Goal: Task Accomplishment & Management: Manage account settings

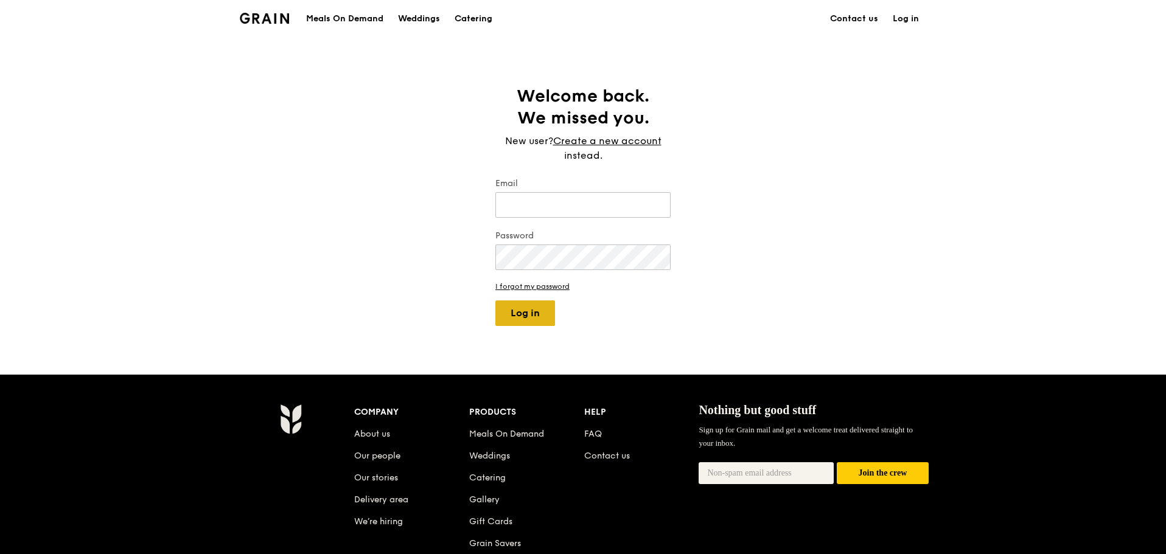
type input "[PERSON_NAME][EMAIL_ADDRESS][DOMAIN_NAME]"
click at [525, 310] on button "Log in" at bounding box center [525, 314] width 60 height 26
select select "100"
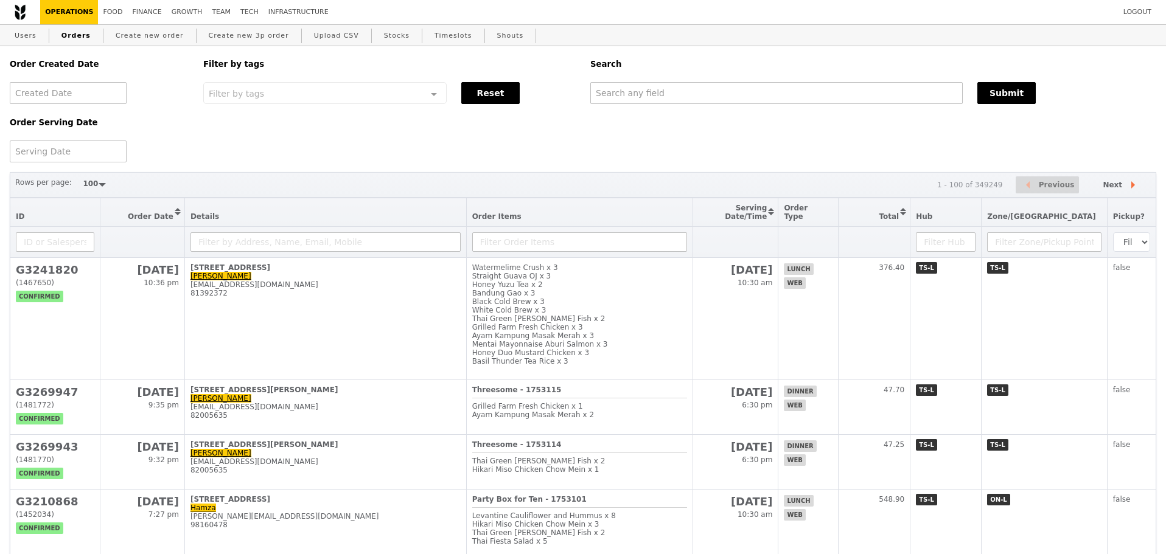
click at [452, 161] on div "Order Created Date Order Serving Date Filter by tags Filter by tags Meal_Plan W…" at bounding box center [582, 104] width 1161 height 116
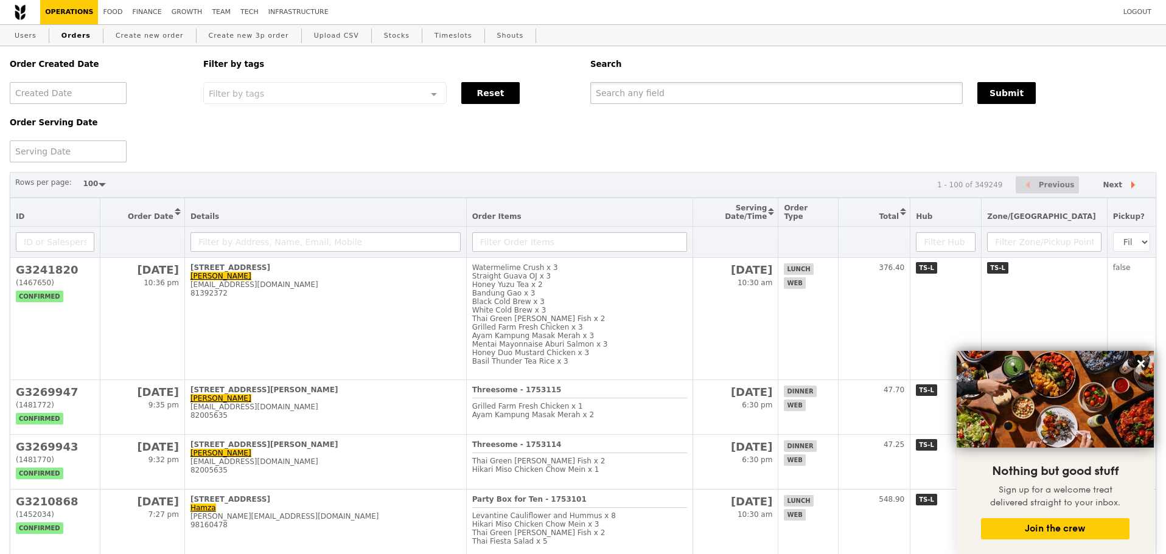
click at [736, 93] on input "text" at bounding box center [776, 93] width 372 height 22
click at [644, 103] on input "text" at bounding box center [776, 93] width 372 height 22
type input "stolt"
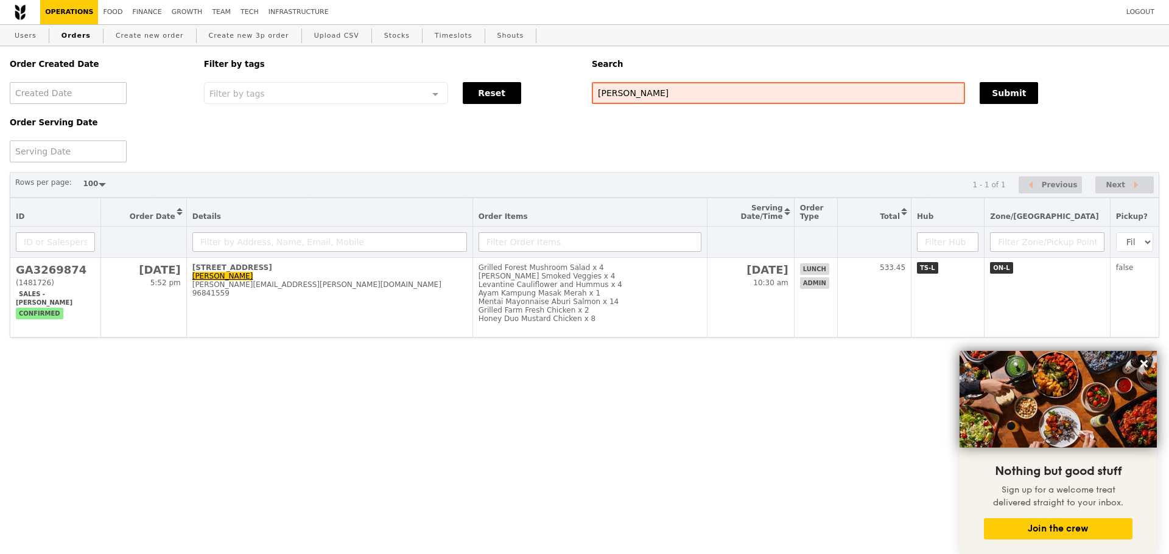
click at [582, 166] on div "Order Created Date Order Serving Date Filter by tags Filter by tags Meal_Plan W…" at bounding box center [584, 192] width 1149 height 292
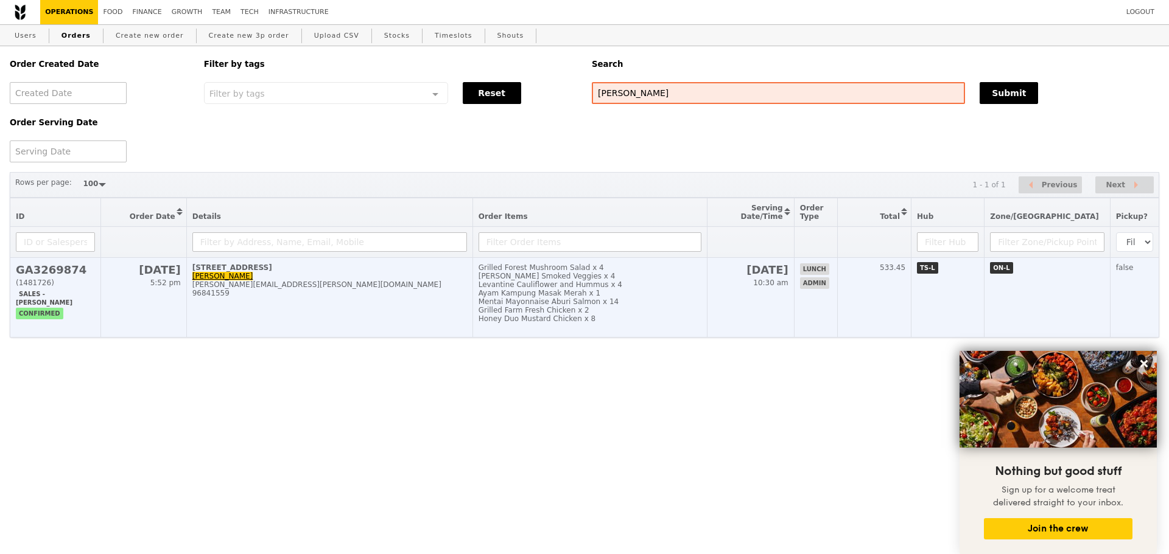
click at [567, 315] on div "Grilled Farm Fresh Chicken x 2" at bounding box center [589, 310] width 223 height 9
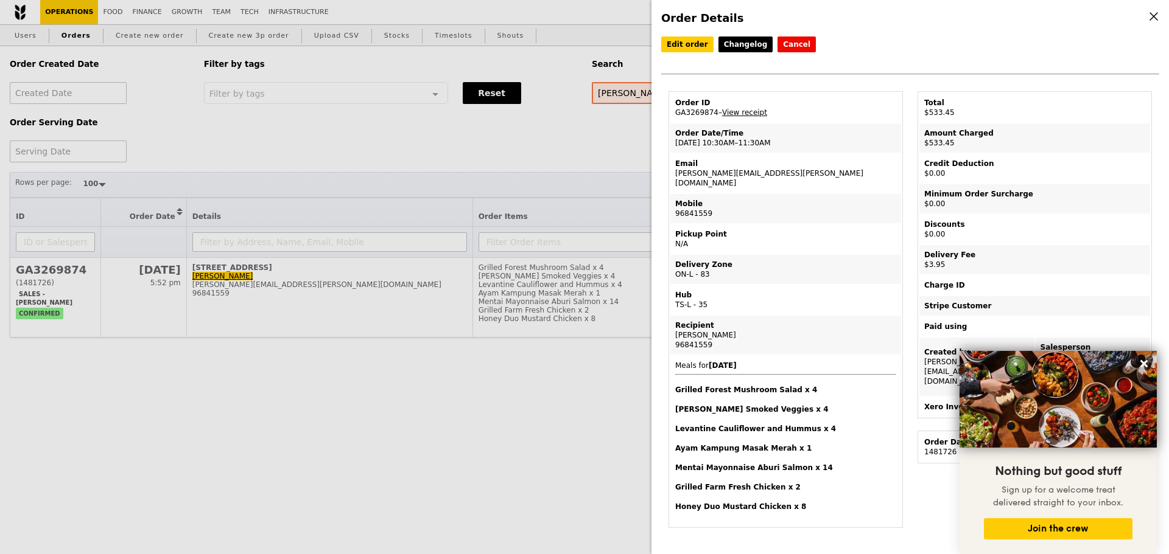
click at [756, 290] on div "Hub" at bounding box center [785, 295] width 221 height 10
drag, startPoint x: 702, startPoint y: 178, endPoint x: 750, endPoint y: 181, distance: 47.6
click at [750, 181] on td "Email i.chan@stolt.com" at bounding box center [785, 173] width 231 height 39
copy td "i.chan@stolt.com"
click at [800, 174] on td "Email i.chan@stolt.com" at bounding box center [785, 173] width 231 height 39
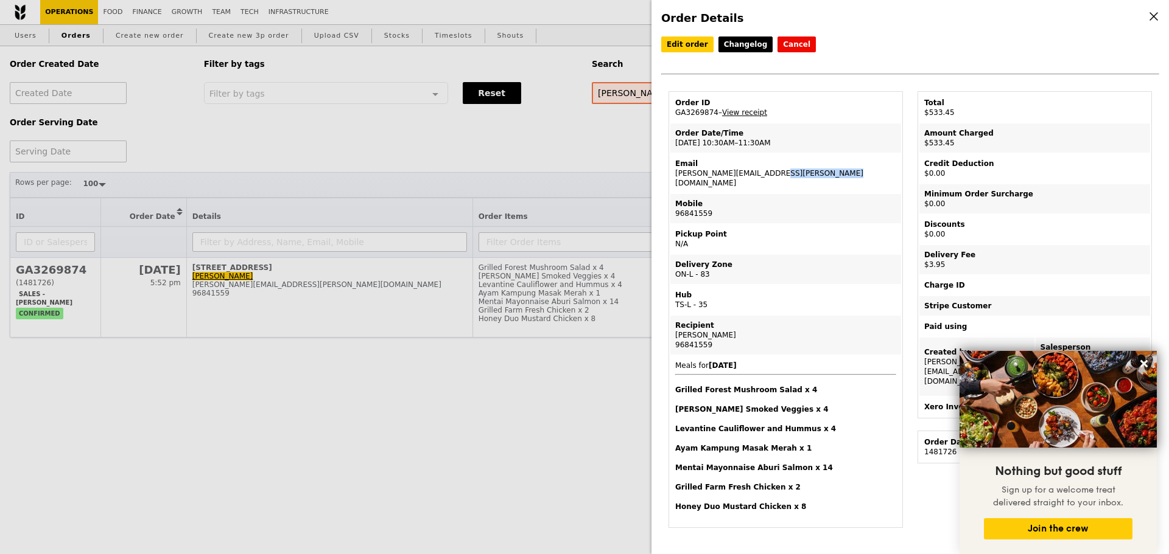
click at [742, 110] on td "Order ID GA3269874 – View receipt" at bounding box center [785, 107] width 231 height 29
click at [734, 121] on td "Order ID GA3269874 – View receipt" at bounding box center [785, 107] width 231 height 29
click at [738, 113] on link "View receipt" at bounding box center [744, 112] width 45 height 9
click at [831, 201] on div "Mobile" at bounding box center [785, 204] width 221 height 10
click at [699, 49] on link "Edit order" at bounding box center [687, 45] width 52 height 16
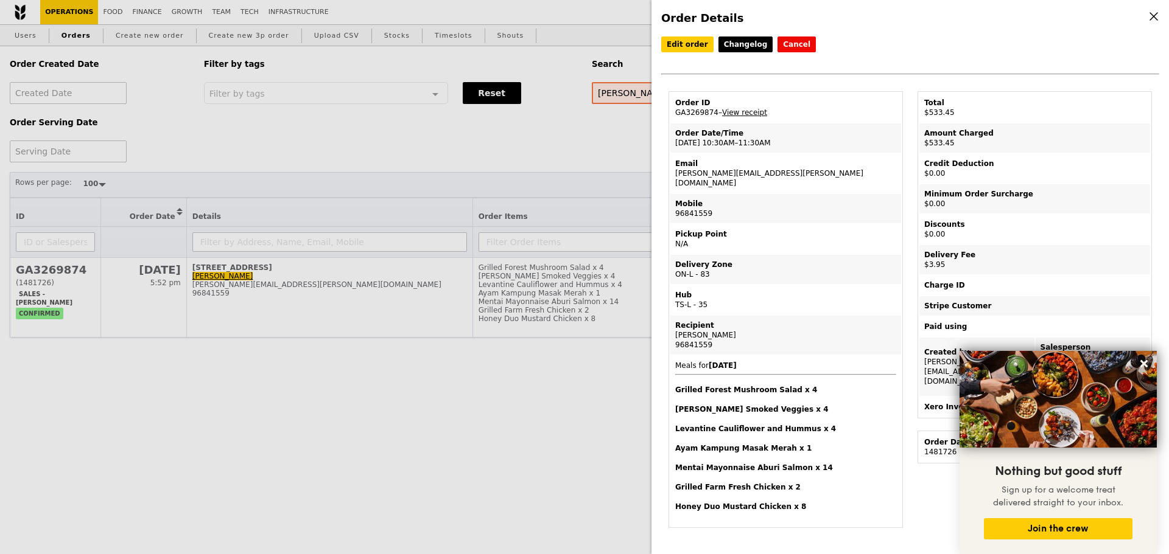
click at [831, 99] on td "Order ID GA3269874 – View receipt" at bounding box center [785, 107] width 231 height 29
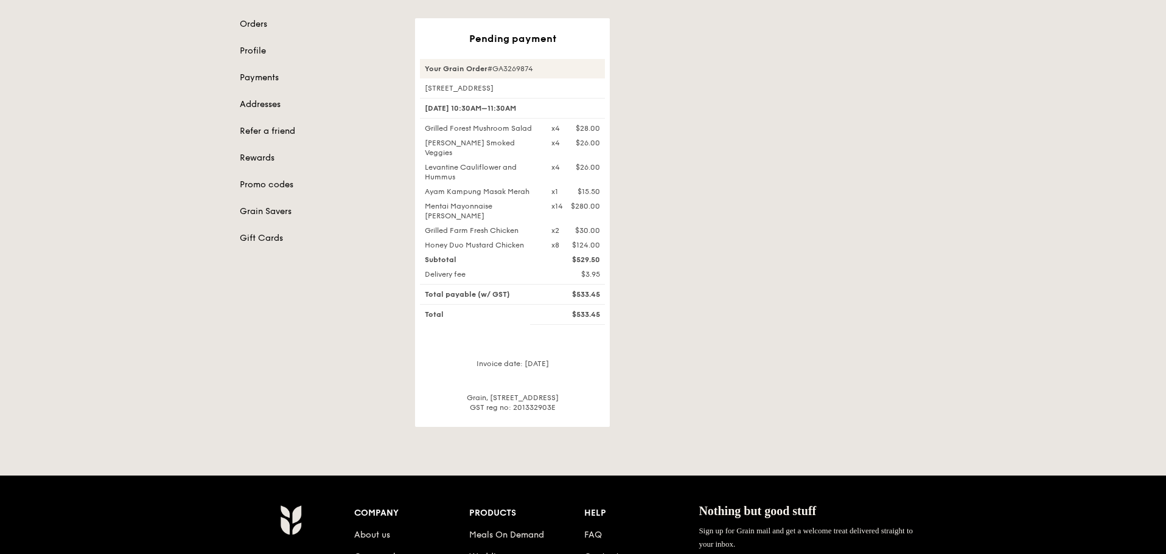
scroll to position [122, 0]
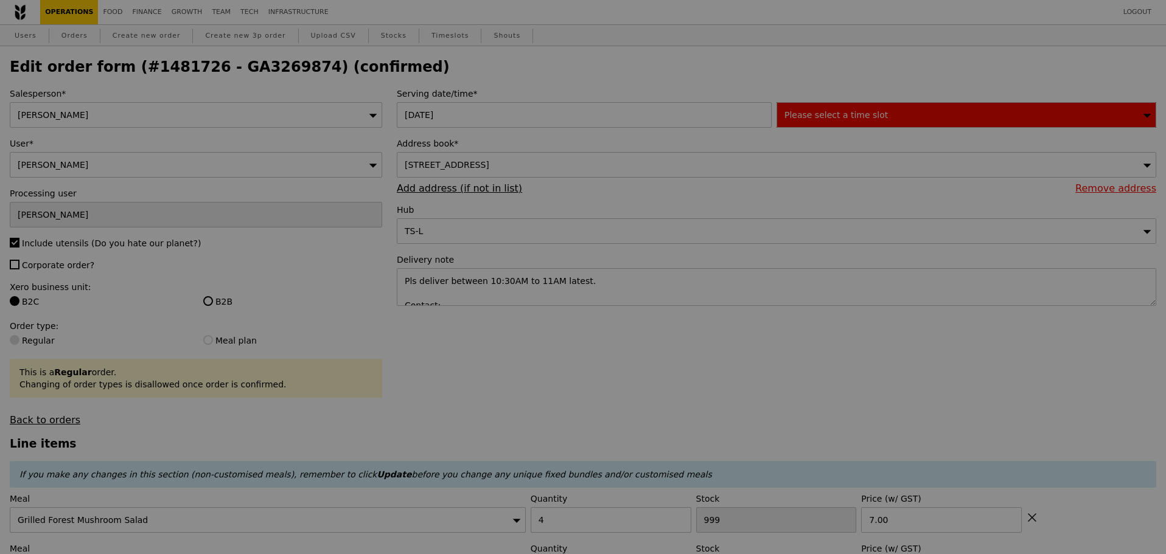
type input "88"
type input "82"
type input "77"
type input "72"
type input "43"
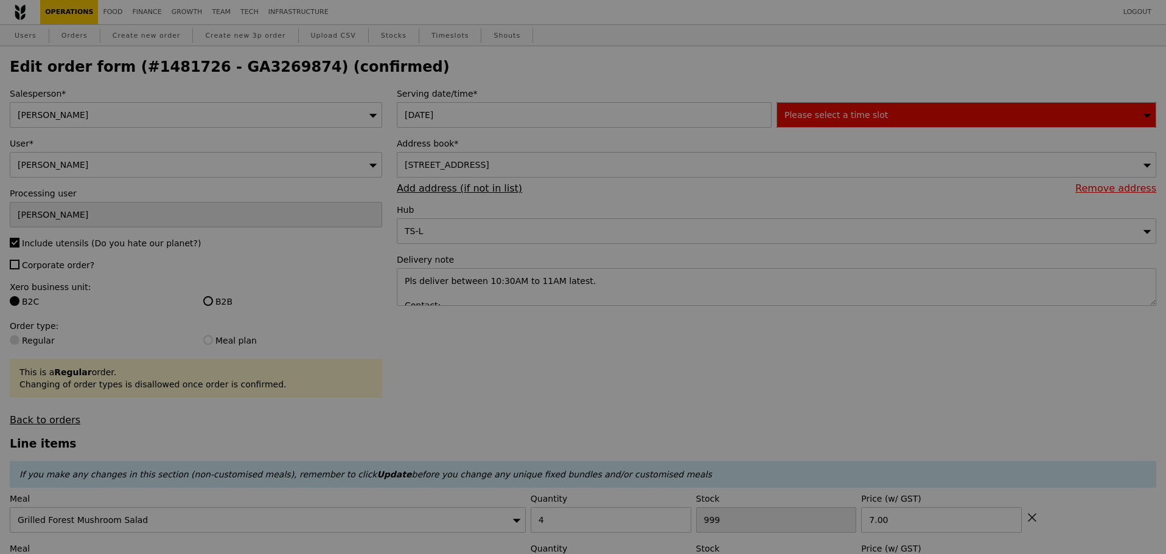
type input "56"
type input "62"
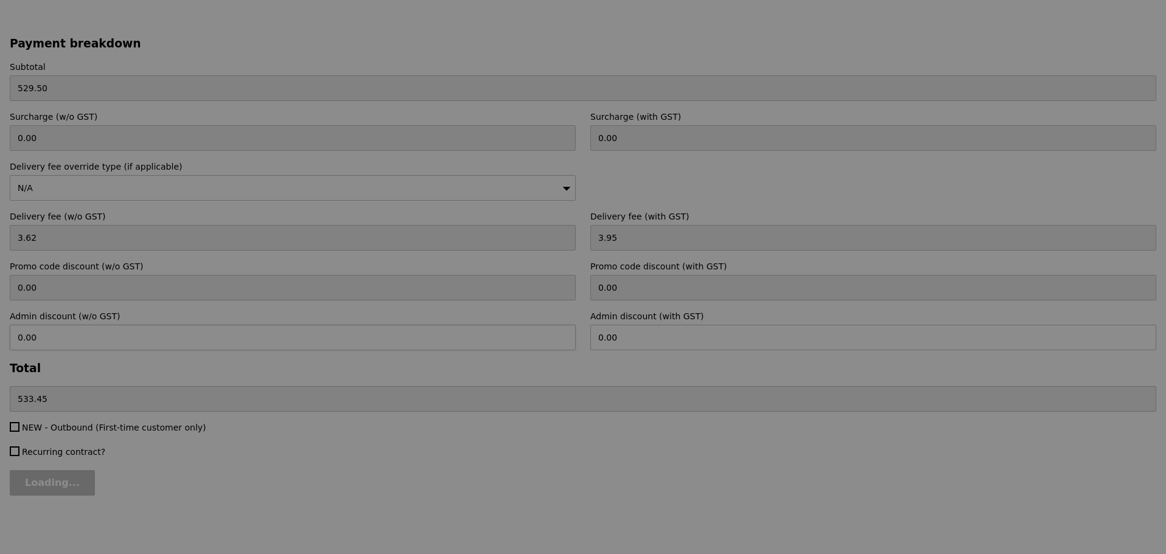
type input "Update"
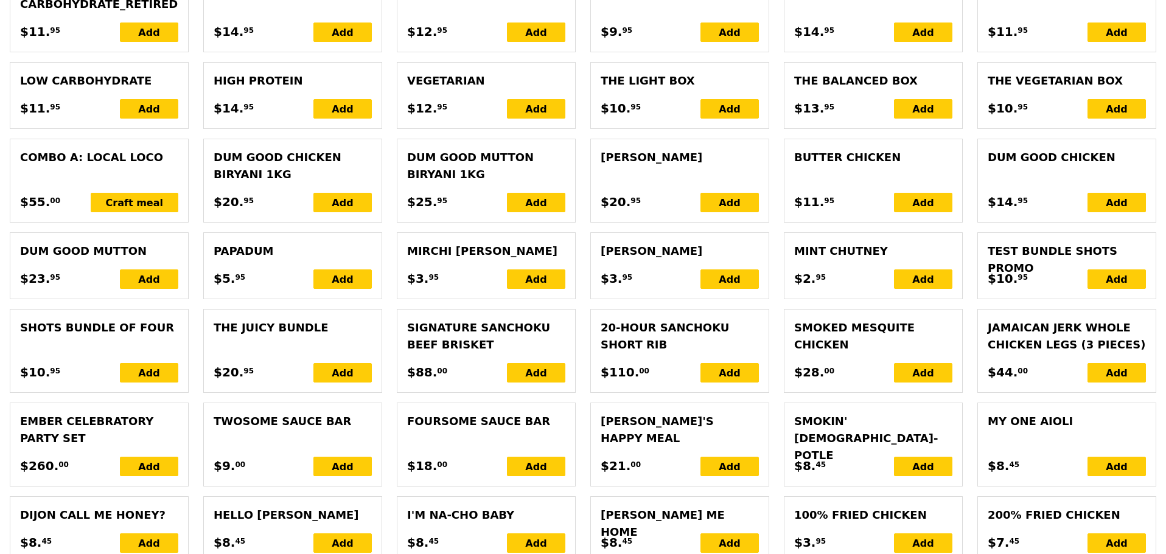
scroll to position [2975, 0]
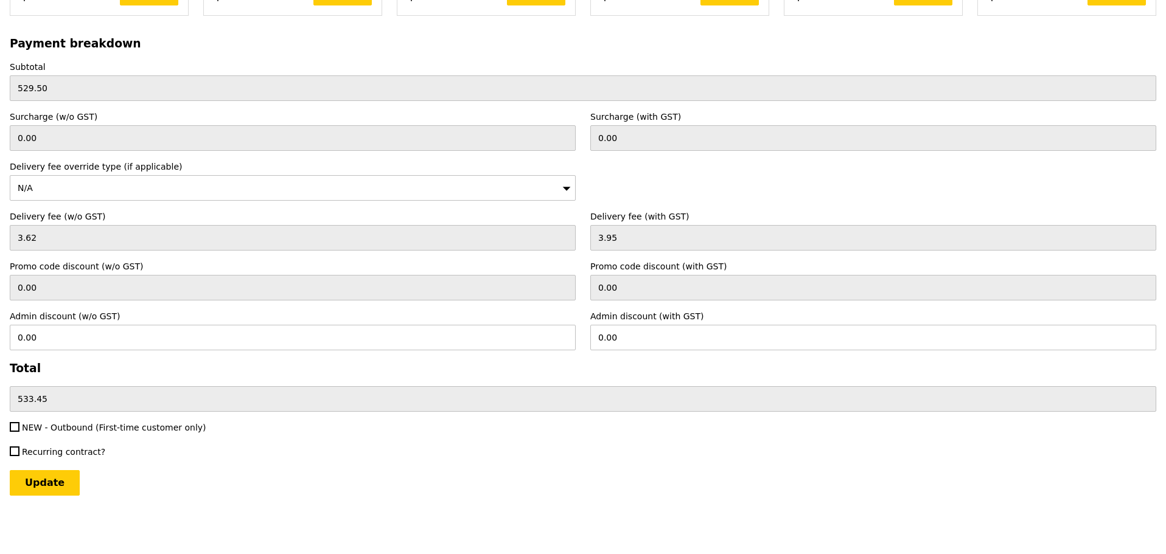
click at [117, 425] on span "NEW - Outbound (First-time customer only)" at bounding box center [114, 428] width 184 height 10
click at [19, 425] on input "NEW - Outbound (First-time customer only)" at bounding box center [15, 427] width 10 height 10
checkbox input "true"
click at [49, 482] on input "Update" at bounding box center [45, 483] width 70 height 26
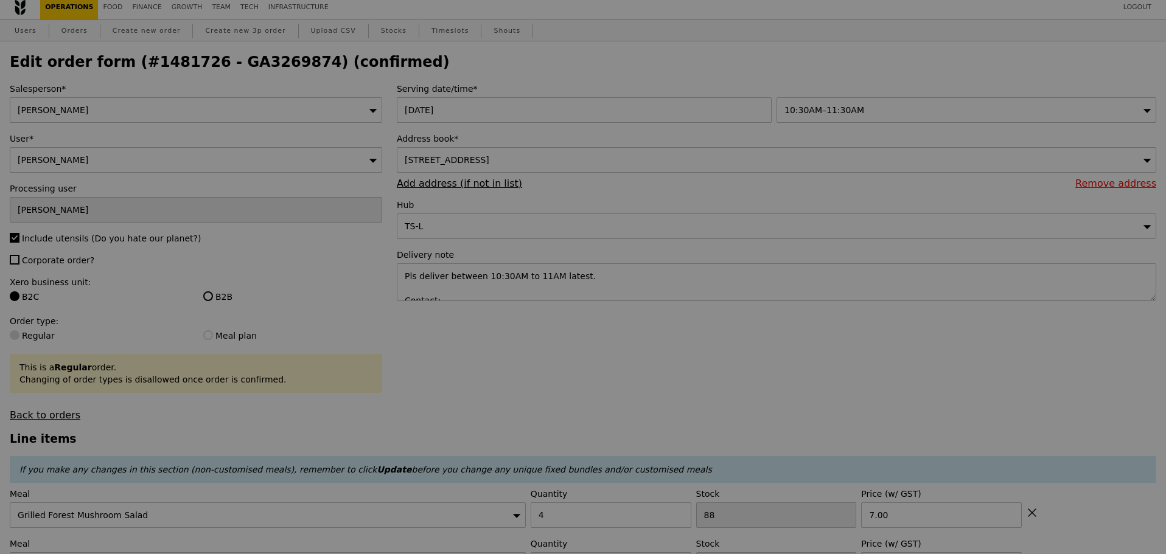
scroll to position [0, 0]
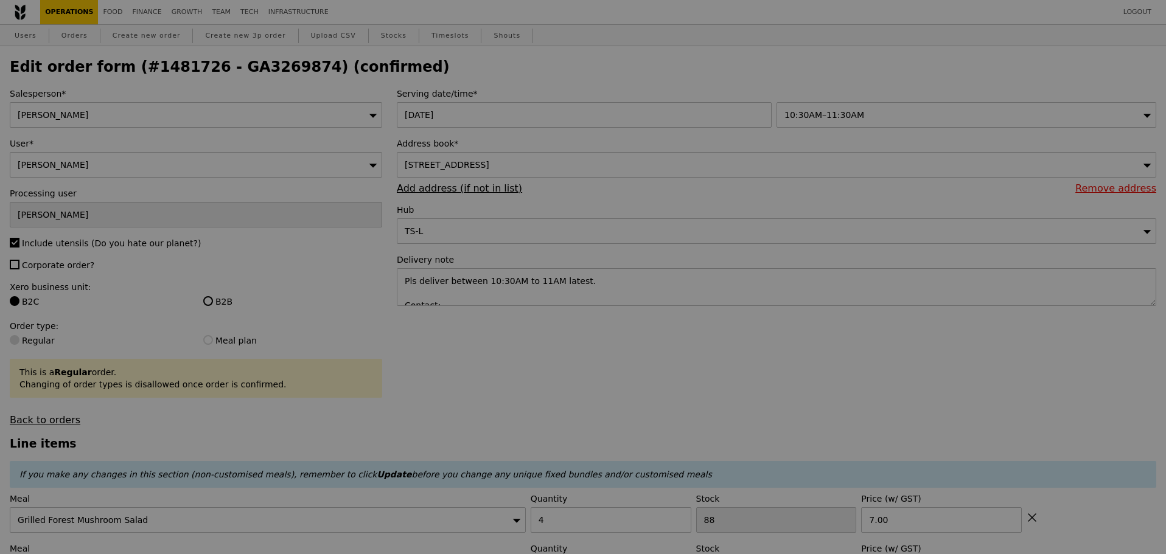
type input "Update"
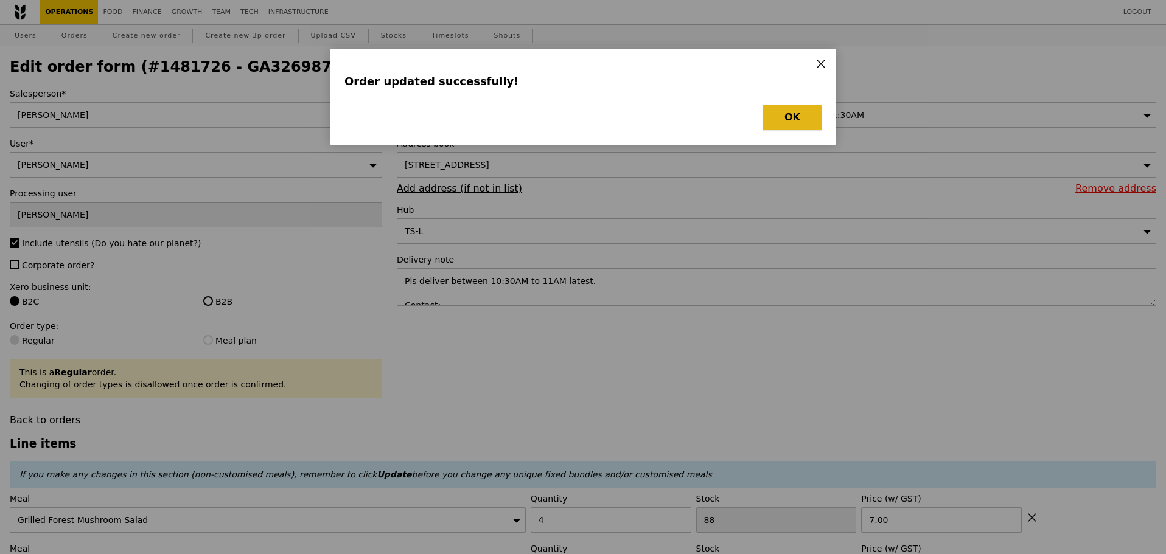
click at [795, 127] on button "OK" at bounding box center [792, 118] width 58 height 26
